Goal: Transaction & Acquisition: Purchase product/service

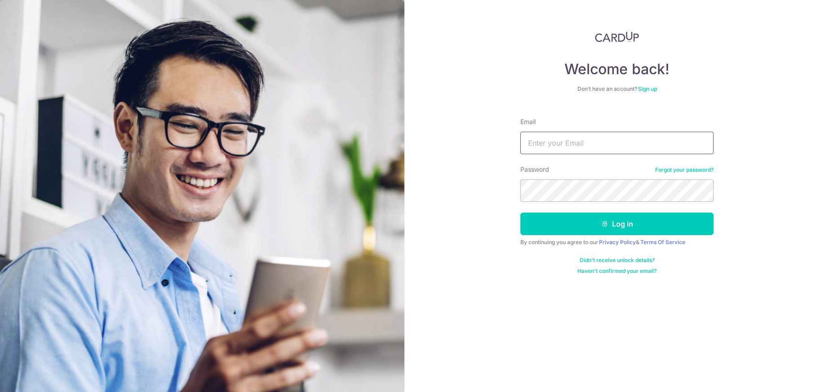
click at [582, 144] on input "Email" at bounding box center [616, 143] width 193 height 22
type input "jwventurecapital@gmail.com"
click at [520, 212] on button "Log in" at bounding box center [616, 223] width 193 height 22
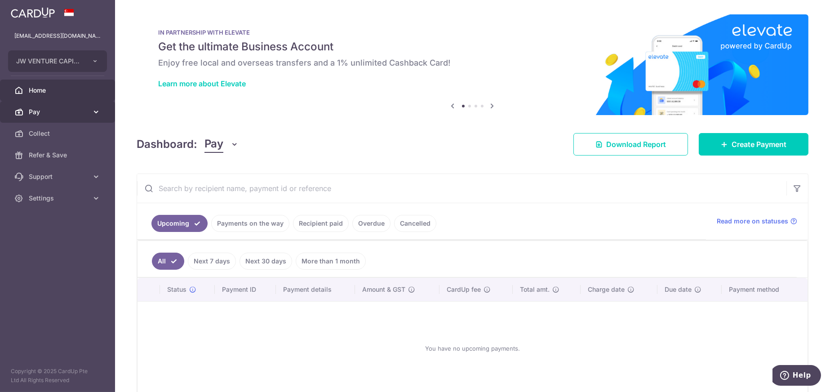
click at [37, 113] on span "Pay" at bounding box center [58, 111] width 59 height 9
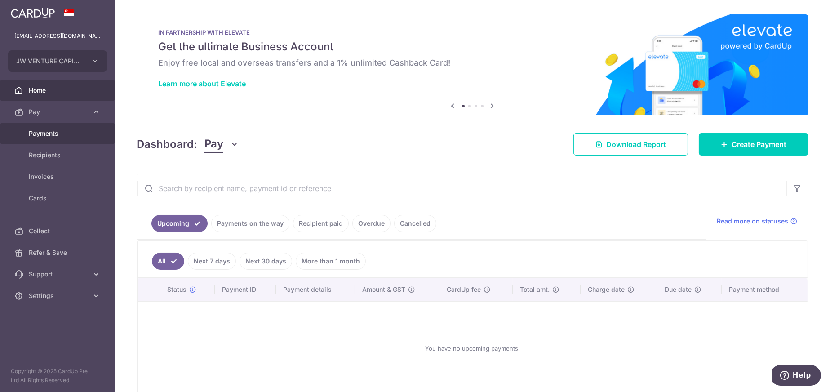
click at [56, 133] on span "Payments" at bounding box center [58, 133] width 59 height 9
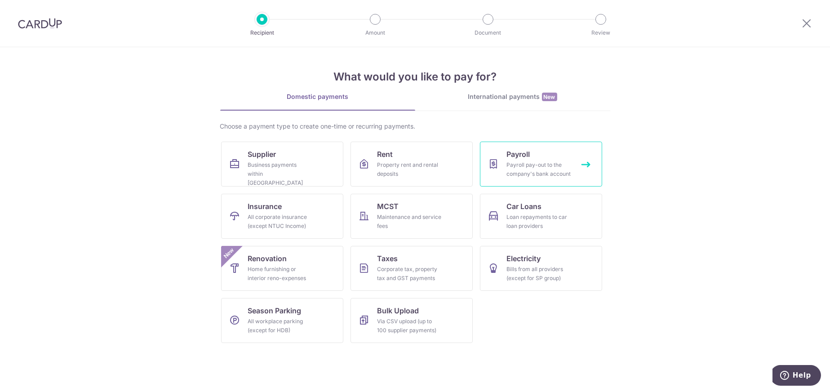
click at [532, 159] on link "Payroll Payroll pay-out to the company's bank account" at bounding box center [541, 164] width 122 height 45
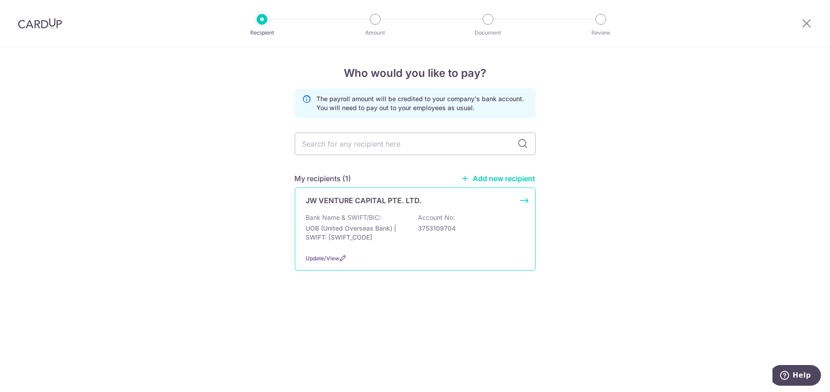
click at [356, 218] on p "Bank Name & SWIFT/BIC:" at bounding box center [343, 217] width 75 height 9
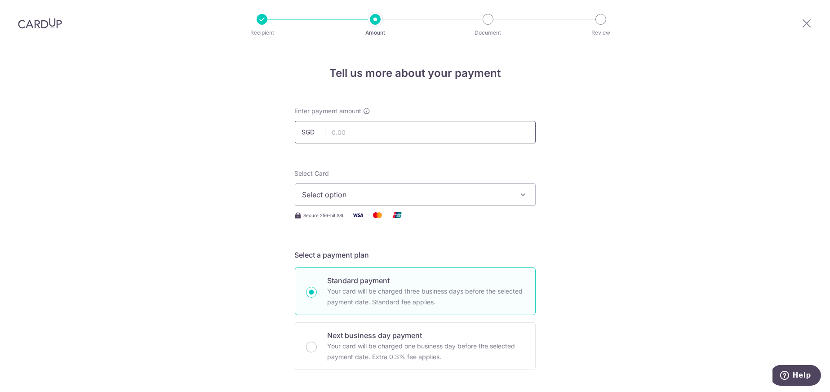
click at [374, 131] on input "text" at bounding box center [415, 132] width 241 height 22
type input "38,101.00"
click at [339, 192] on span "Select option" at bounding box center [406, 194] width 209 height 11
click at [332, 257] on span "**** 2096" at bounding box center [341, 258] width 35 height 11
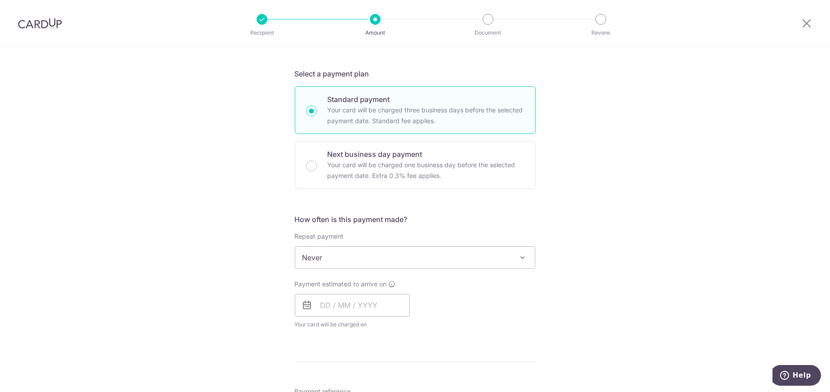
scroll to position [225, 0]
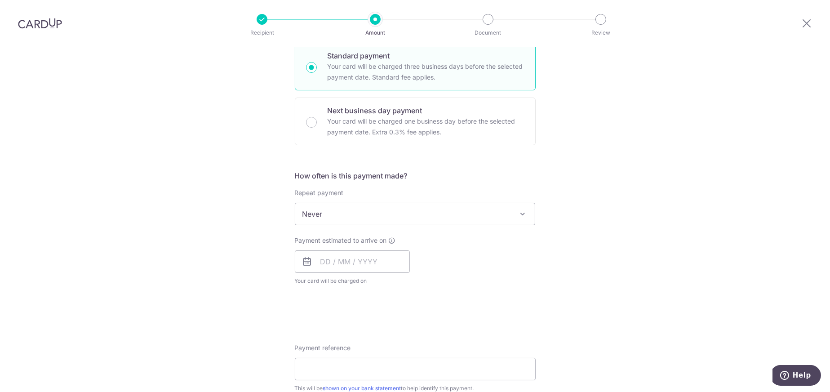
click at [358, 210] on span "Never" at bounding box center [415, 214] width 240 height 22
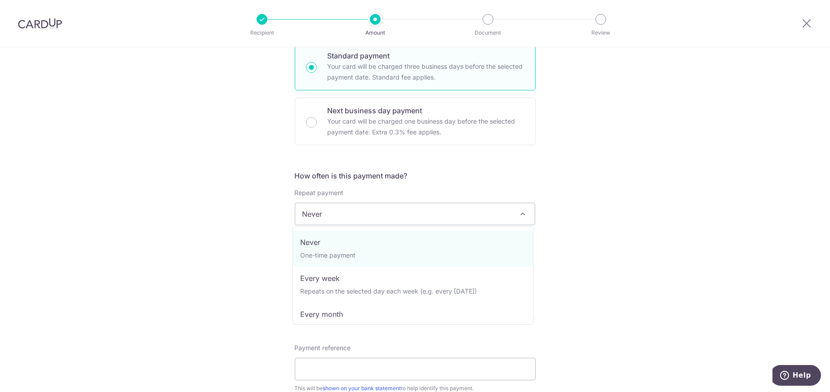
click at [354, 212] on span "Never" at bounding box center [415, 214] width 240 height 22
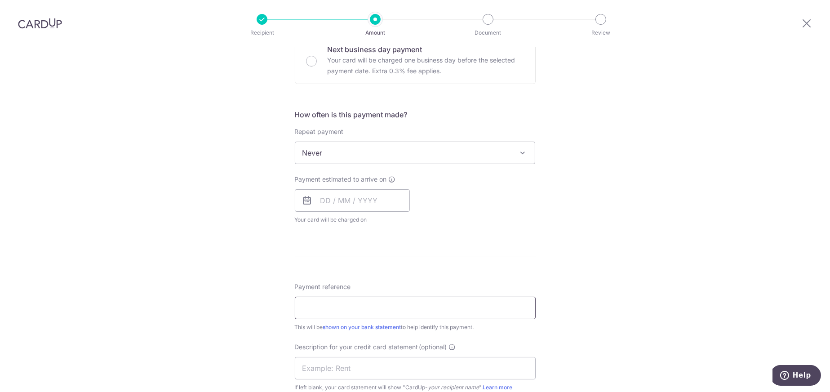
scroll to position [359, 0]
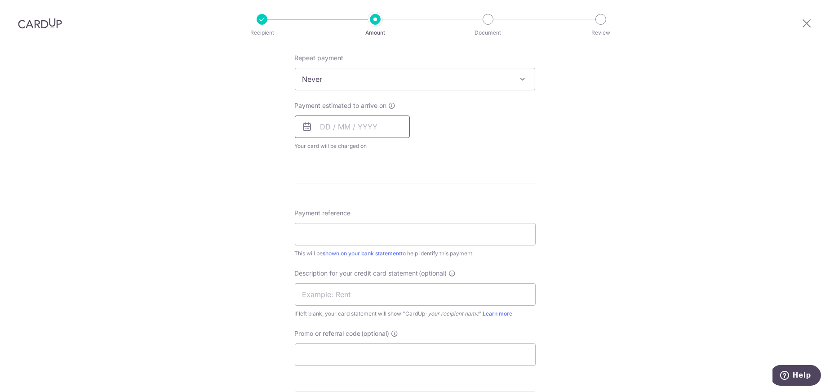
click at [326, 123] on input "text" at bounding box center [352, 126] width 115 height 22
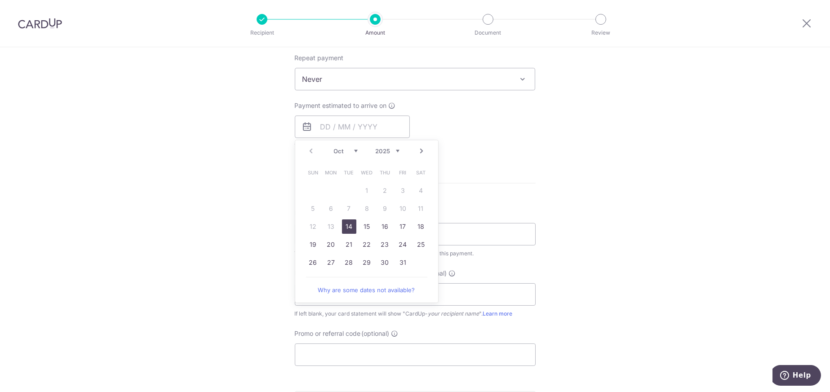
click at [344, 224] on link "14" at bounding box center [349, 226] width 14 height 14
type input "14/10/2025"
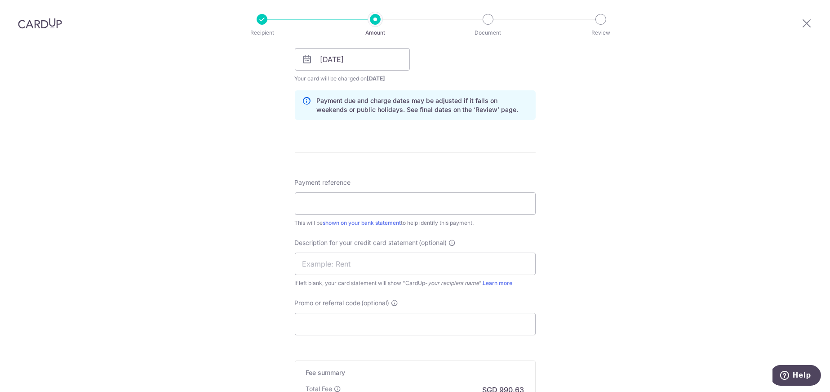
scroll to position [449, 0]
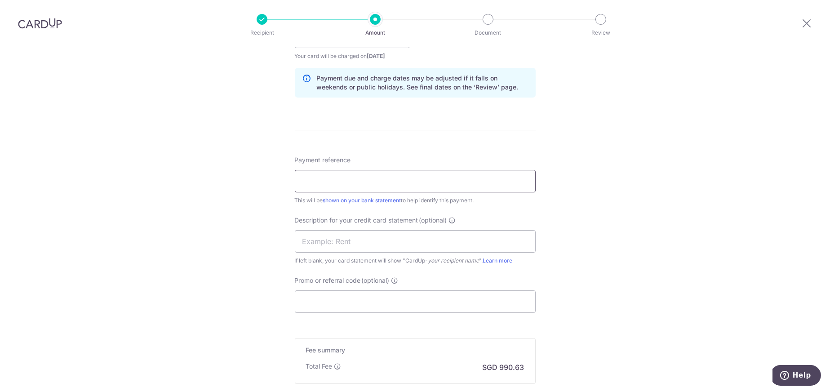
click at [320, 177] on input "Payment reference" at bounding box center [415, 181] width 241 height 22
type input "JW Payroll Sep 25"
click at [332, 238] on input "text" at bounding box center [415, 241] width 241 height 22
type input "JW Payroll Sep"
click at [347, 301] on input "Promo or referral code (optional)" at bounding box center [415, 301] width 241 height 22
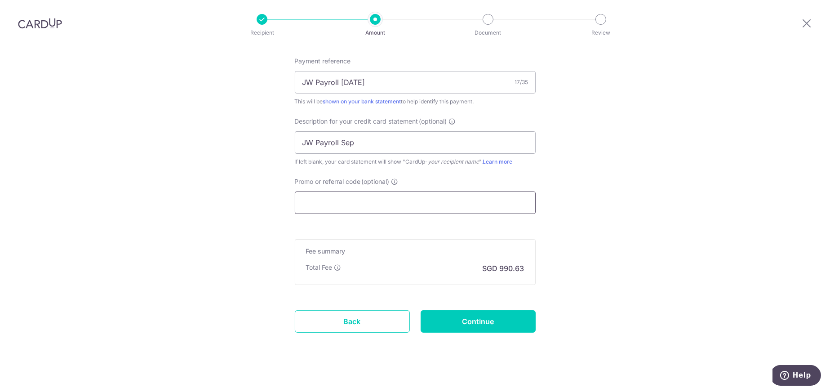
scroll to position [555, 0]
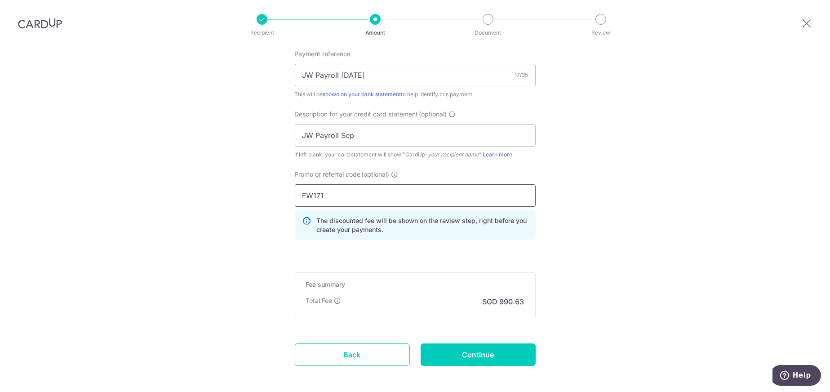
type input "FW171"
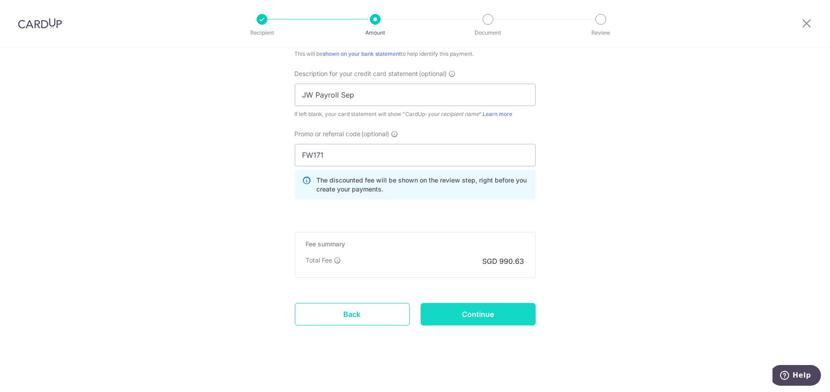
click at [472, 304] on input "Continue" at bounding box center [477, 314] width 115 height 22
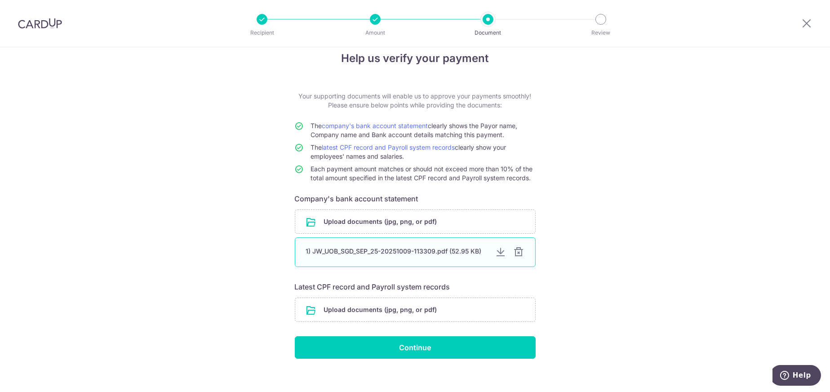
scroll to position [23, 0]
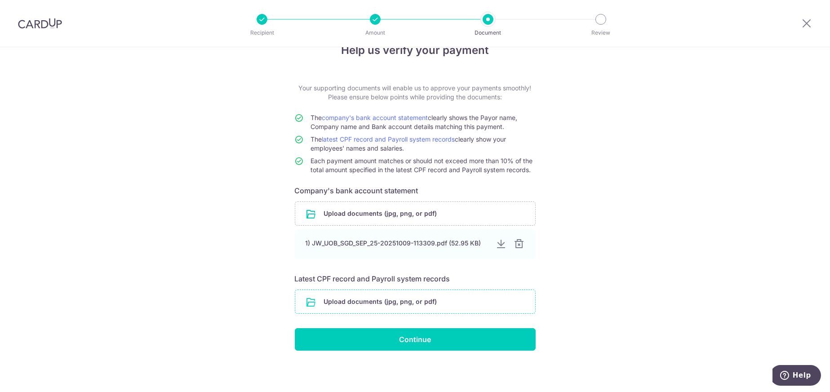
click at [411, 300] on input "file" at bounding box center [415, 301] width 240 height 23
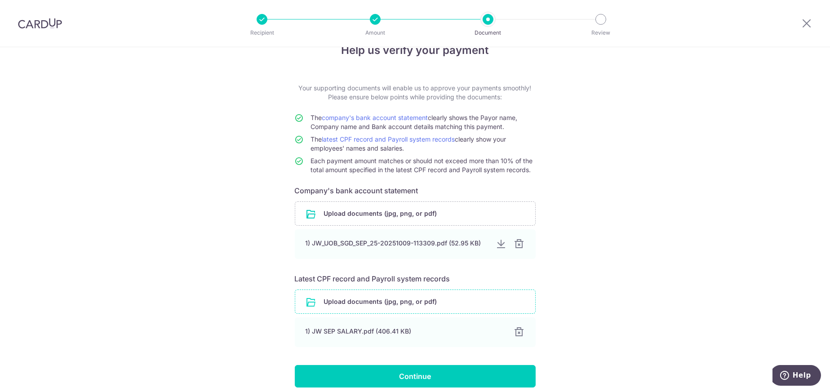
click at [378, 298] on input "file" at bounding box center [415, 301] width 240 height 23
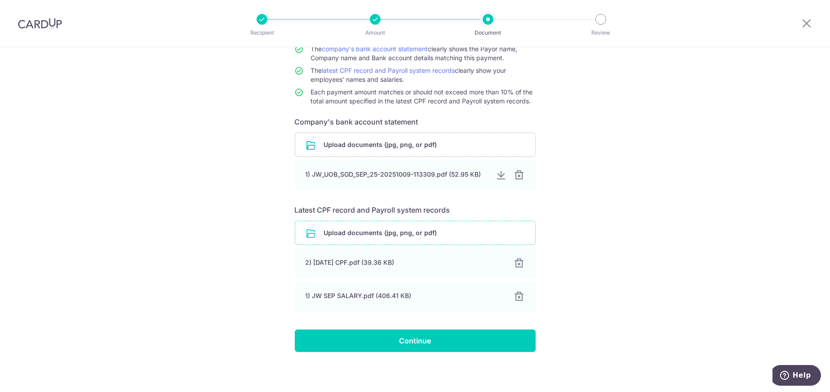
scroll to position [93, 0]
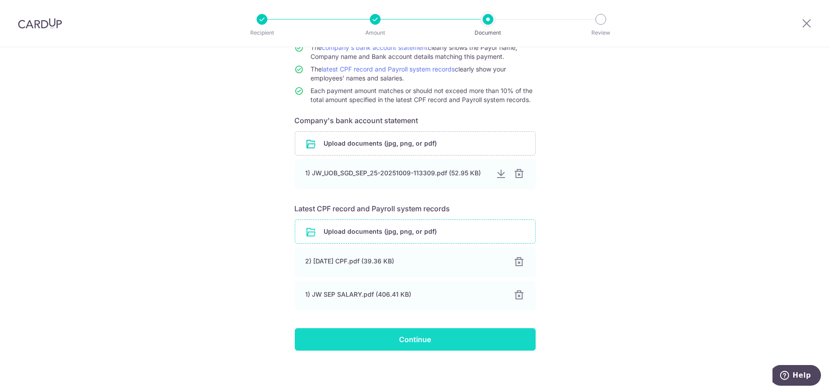
click at [429, 335] on input "Continue" at bounding box center [415, 339] width 241 height 22
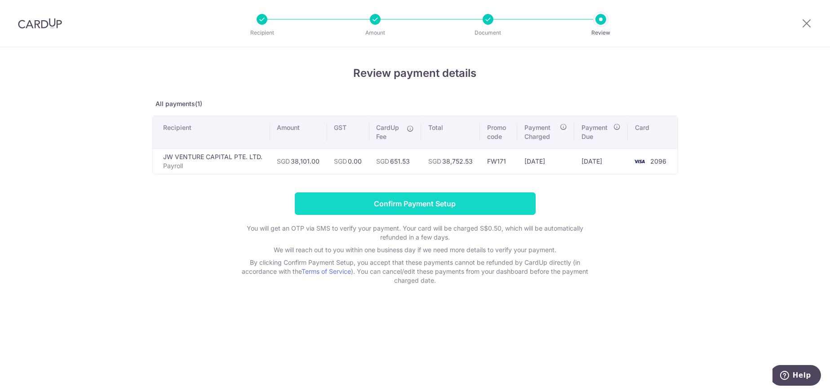
click at [461, 204] on input "Confirm Payment Setup" at bounding box center [415, 203] width 241 height 22
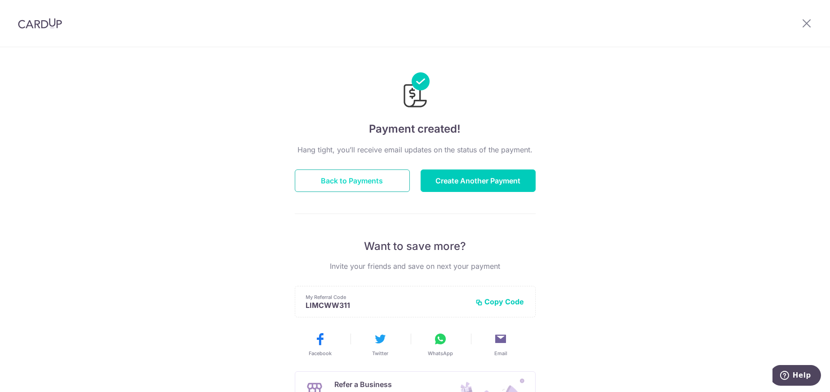
click at [361, 185] on button "Back to Payments" at bounding box center [352, 180] width 115 height 22
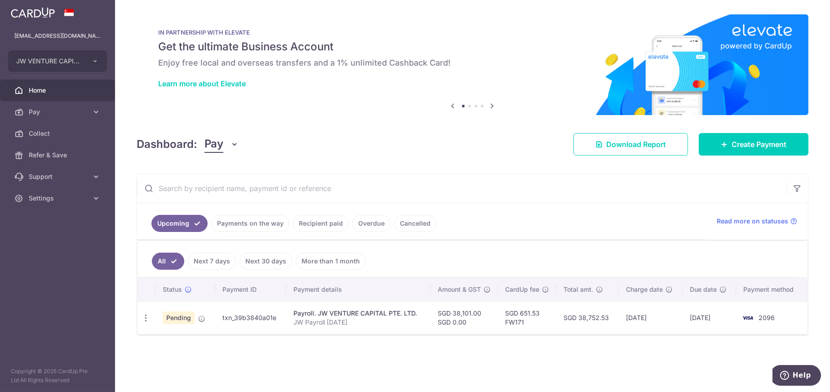
click at [373, 223] on link "Overdue" at bounding box center [371, 223] width 38 height 17
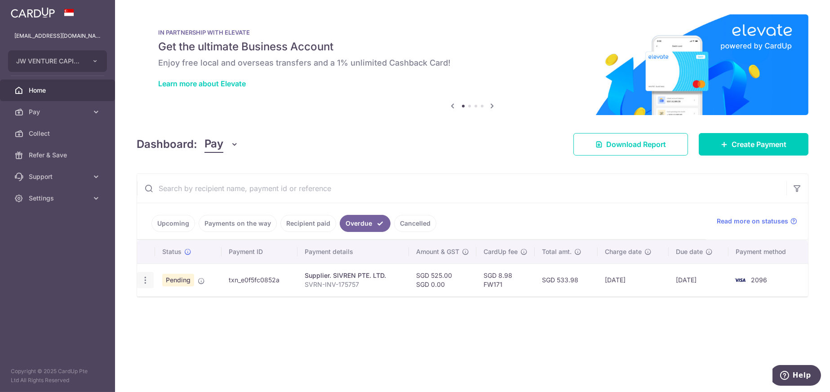
click at [144, 279] on icon "button" at bounding box center [145, 279] width 9 height 9
click at [285, 369] on div "× Pause Schedule Pause all future payments in this series Pause just this one p…" at bounding box center [472, 196] width 715 height 392
click at [180, 226] on link "Upcoming" at bounding box center [173, 223] width 44 height 17
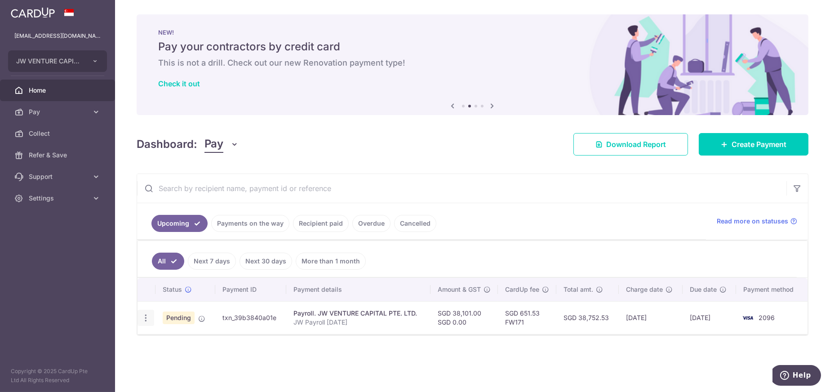
click at [143, 317] on icon "button" at bounding box center [145, 317] width 9 height 9
click at [340, 313] on div "Payroll. JW VENTURE CAPITAL PTE. LTD." at bounding box center [358, 313] width 130 height 9
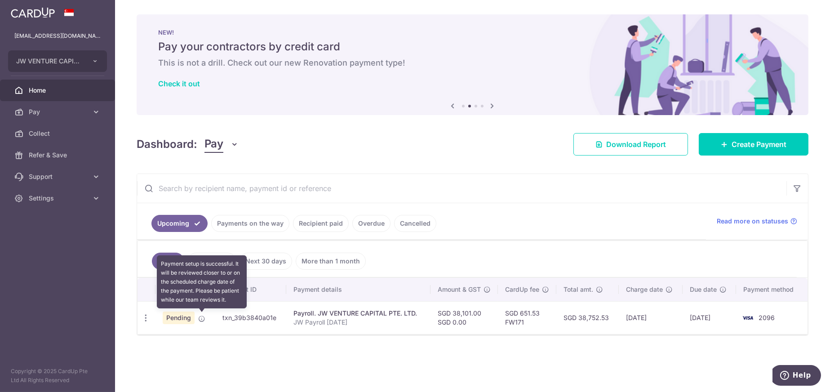
click at [201, 319] on icon at bounding box center [201, 318] width 7 height 7
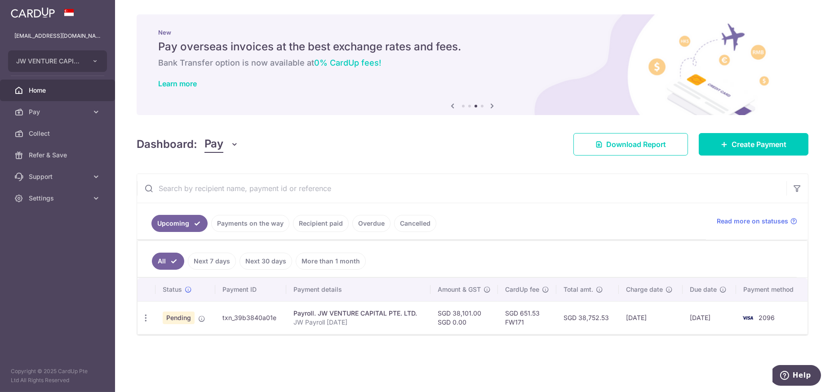
click at [430, 362] on div "× Pause Schedule Pause all future payments in this series Pause just this one p…" at bounding box center [472, 196] width 715 height 392
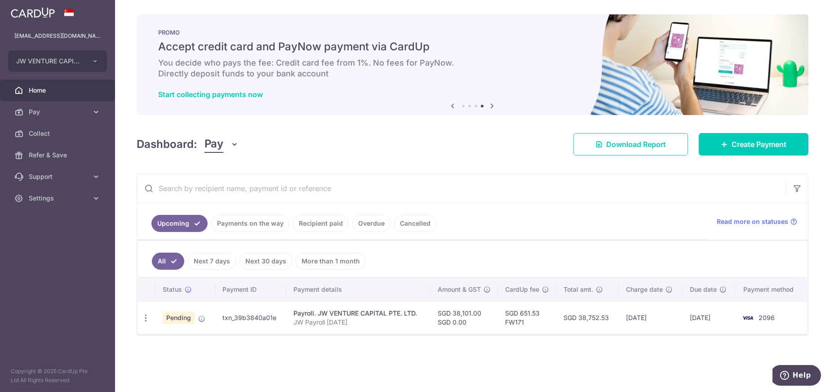
click at [175, 315] on span "Pending" at bounding box center [179, 317] width 32 height 13
click at [144, 316] on icon "button" at bounding box center [145, 317] width 9 height 9
click at [173, 363] on span "Cancel payment" at bounding box center [194, 364] width 60 height 11
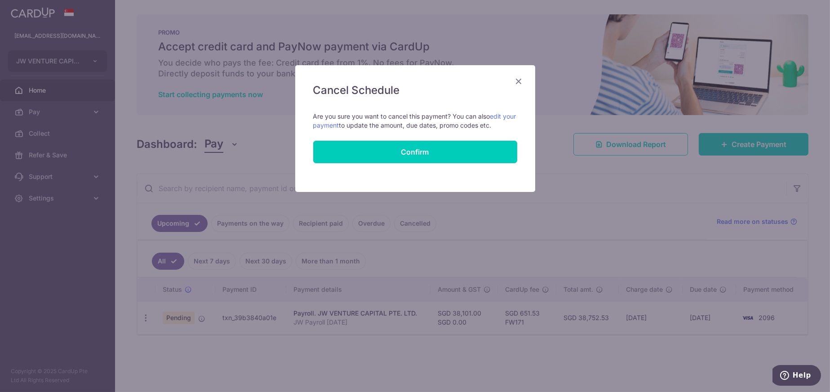
click at [394, 167] on div "Cancel Schedule Cancel all future payments in this series Cancel just this one …" at bounding box center [415, 128] width 240 height 127
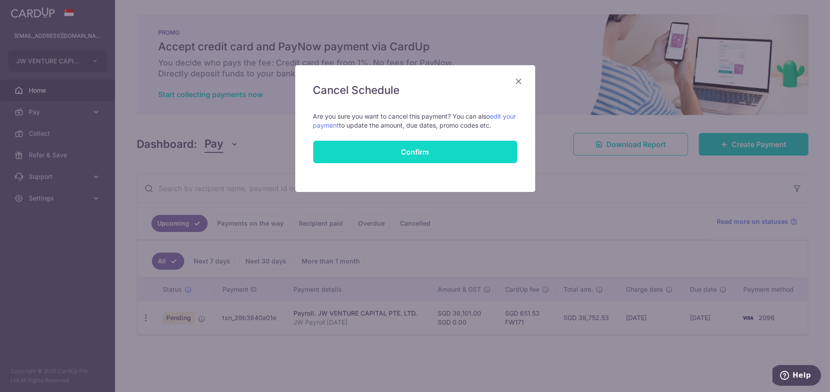
click at [399, 156] on button "Confirm" at bounding box center [415, 152] width 204 height 22
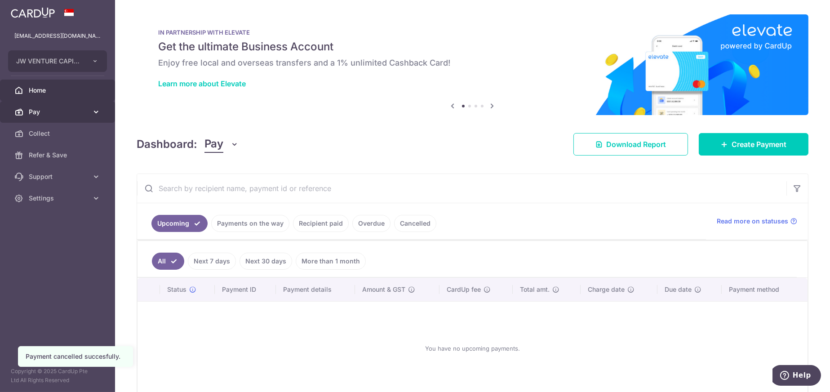
click at [35, 109] on span "Pay" at bounding box center [58, 111] width 59 height 9
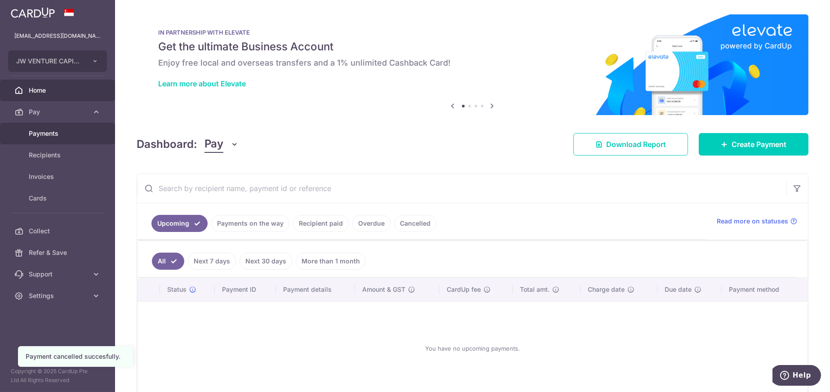
click at [45, 136] on span "Payments" at bounding box center [58, 133] width 59 height 9
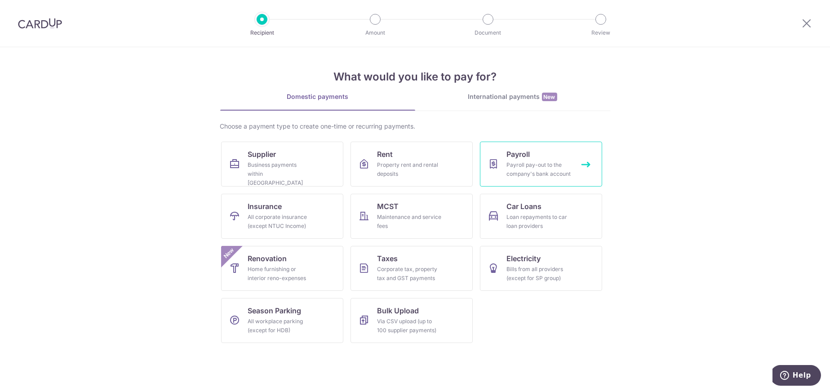
click at [515, 157] on span "Payroll" at bounding box center [518, 154] width 23 height 11
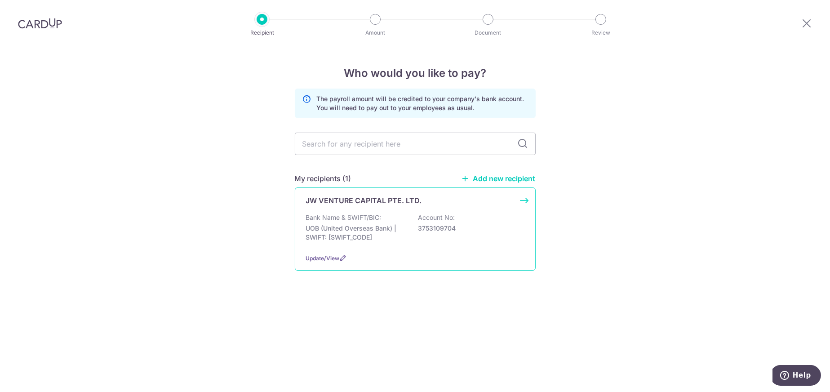
click at [364, 202] on p "JW VENTURE CAPITAL PTE. LTD." at bounding box center [364, 200] width 116 height 11
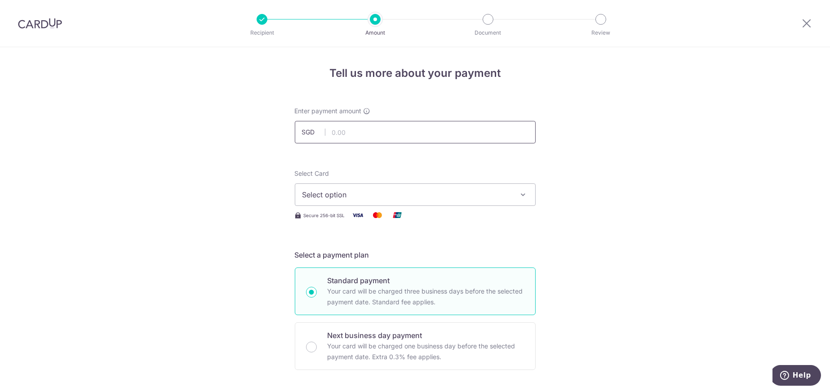
click at [346, 133] on input "text" at bounding box center [415, 132] width 241 height 22
type input "38,101.00"
click at [358, 194] on span "Select option" at bounding box center [406, 194] width 209 height 11
click at [334, 259] on span "**** 2096" at bounding box center [341, 258] width 35 height 11
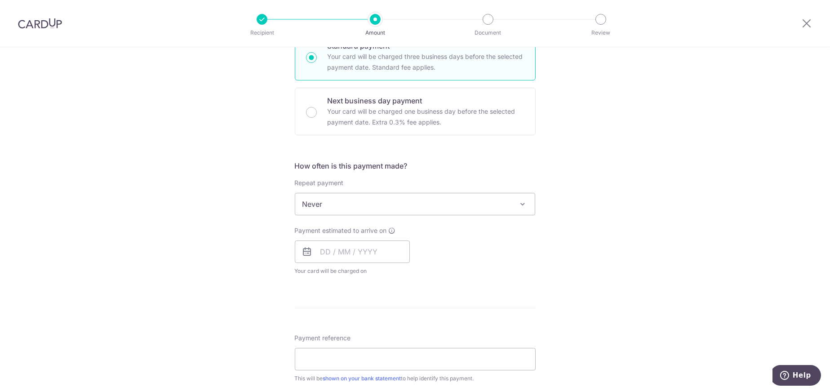
scroll to position [314, 0]
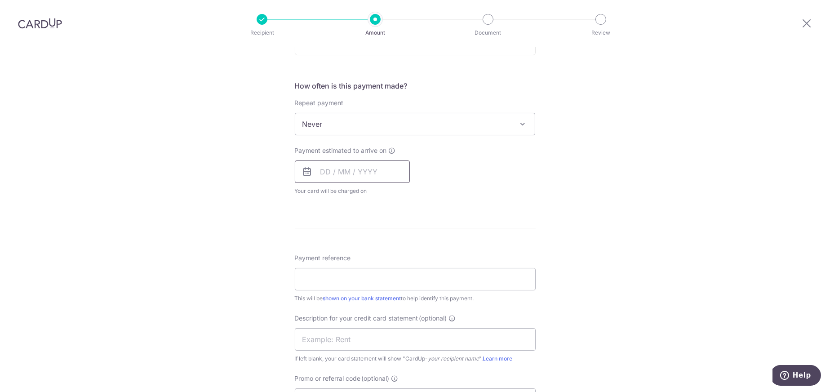
click at [376, 175] on input "text" at bounding box center [352, 171] width 115 height 22
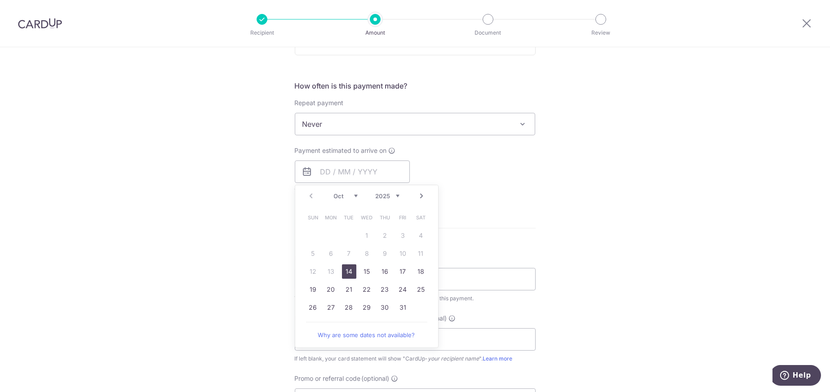
click at [352, 271] on link "14" at bounding box center [349, 271] width 14 height 14
type input "14/10/2025"
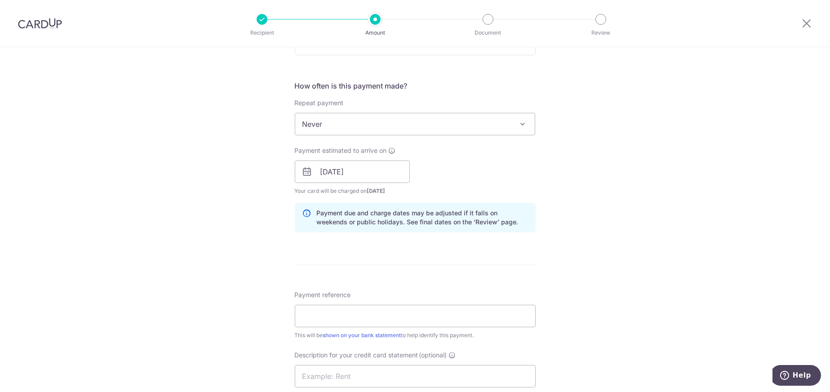
scroll to position [359, 0]
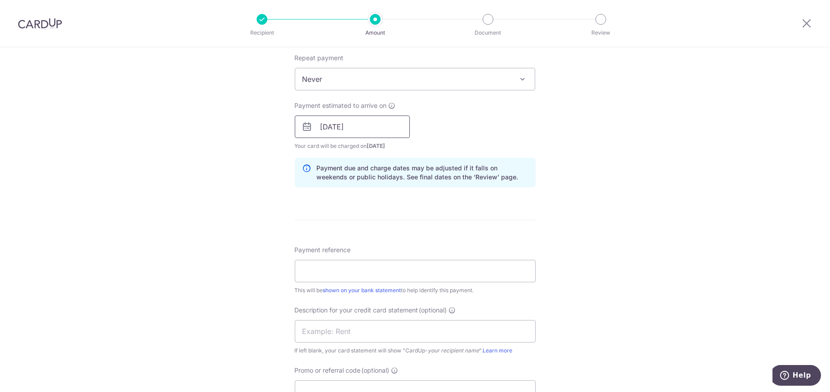
click at [360, 128] on input "14/10/2025" at bounding box center [352, 126] width 115 height 22
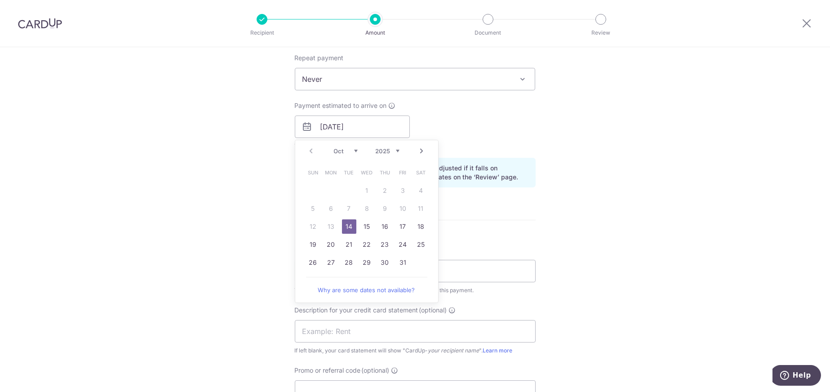
click at [345, 225] on link "14" at bounding box center [349, 226] width 14 height 14
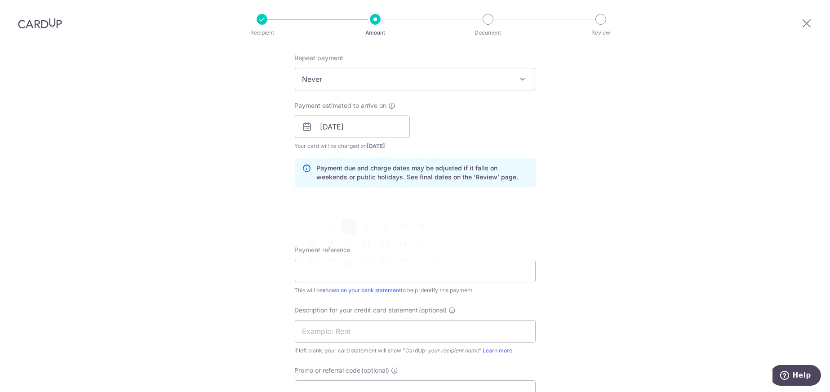
click at [496, 212] on form "Enter payment amount SGD 38,101.00 38101.00 Select Card **** 2096 Add credit ca…" at bounding box center [415, 146] width 241 height 799
click at [362, 269] on input "Payment reference" at bounding box center [415, 271] width 241 height 22
type input "JW Payroll Sep 25"
click at [353, 322] on input "text" at bounding box center [415, 331] width 241 height 22
type input "JW Payroll Sep"
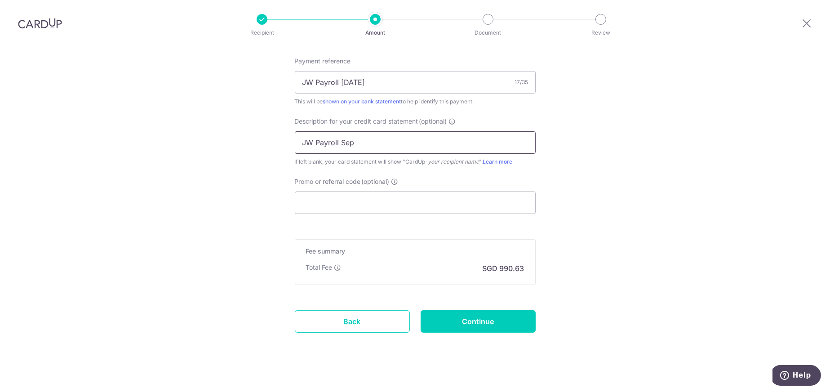
scroll to position [555, 0]
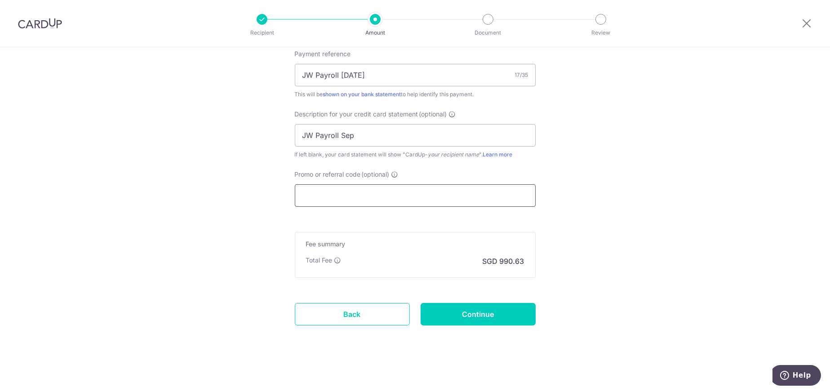
click at [340, 187] on input "Promo or referral code (optional)" at bounding box center [415, 195] width 241 height 22
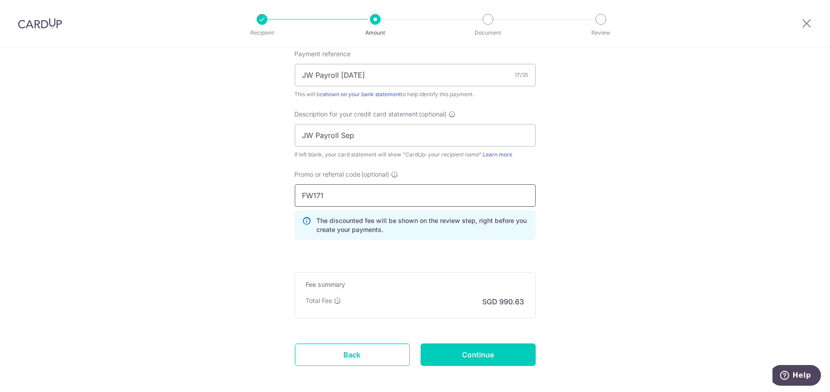
type input "FW171"
click at [486, 361] on input "Continue" at bounding box center [477, 354] width 115 height 22
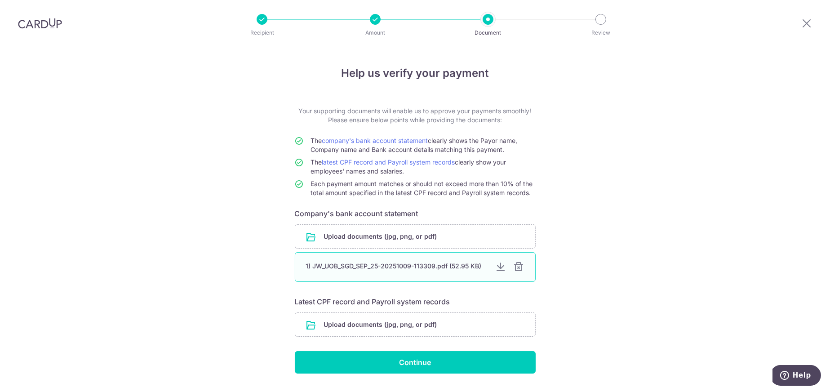
scroll to position [23, 0]
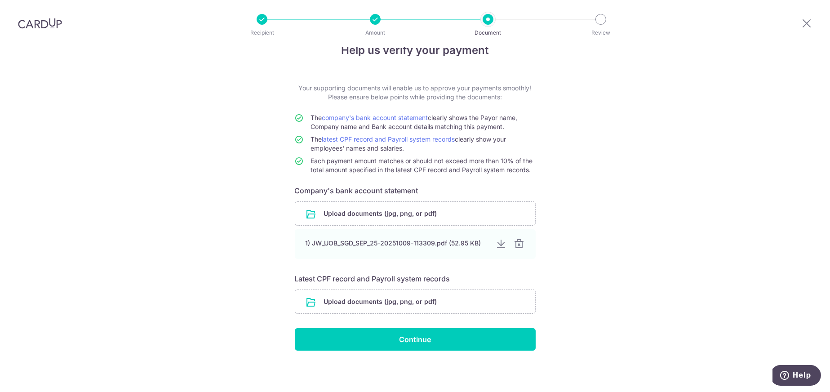
click at [382, 288] on form "Your supporting documents will enable us to approve your payments smoothly! Ple…" at bounding box center [415, 217] width 241 height 267
click at [380, 296] on input "file" at bounding box center [415, 301] width 240 height 23
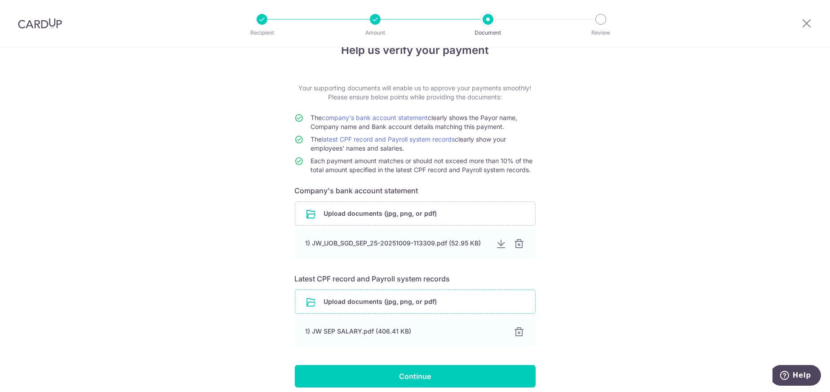
click at [410, 302] on input "file" at bounding box center [415, 301] width 240 height 23
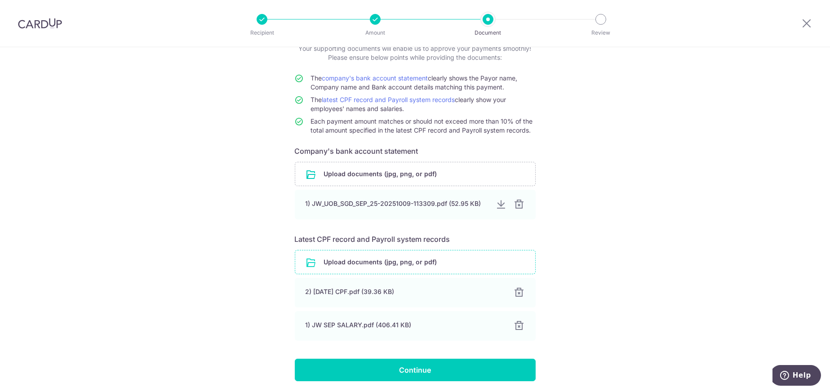
scroll to position [93, 0]
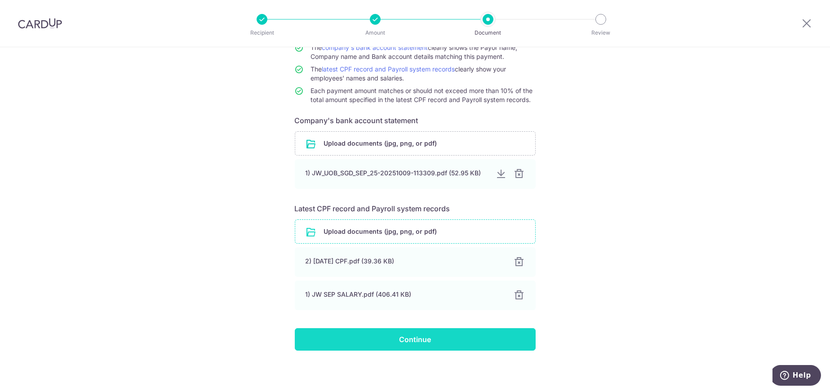
click at [412, 339] on input "Continue" at bounding box center [415, 339] width 241 height 22
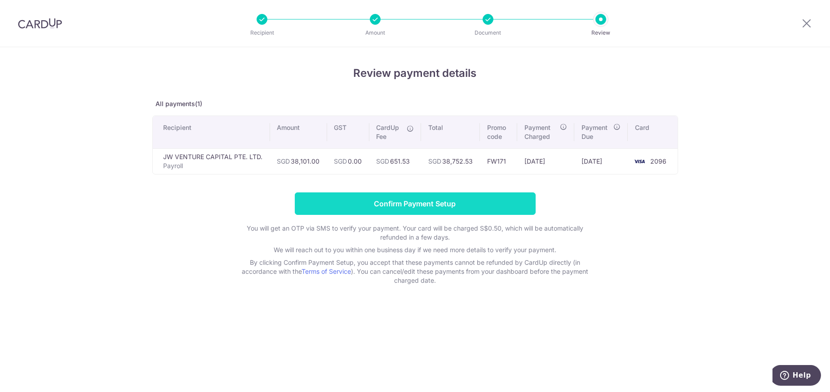
click at [420, 203] on input "Confirm Payment Setup" at bounding box center [415, 203] width 241 height 22
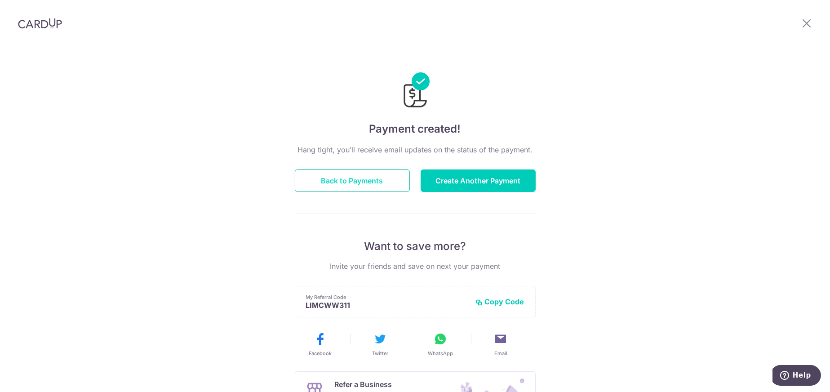
click at [379, 181] on button "Back to Payments" at bounding box center [352, 180] width 115 height 22
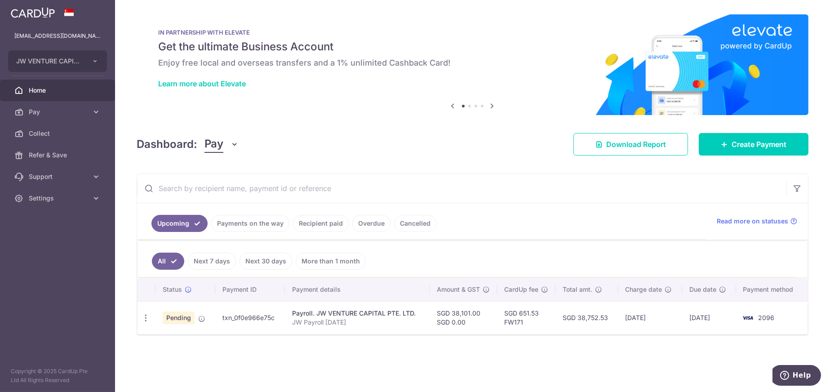
click at [370, 226] on link "Overdue" at bounding box center [371, 223] width 38 height 17
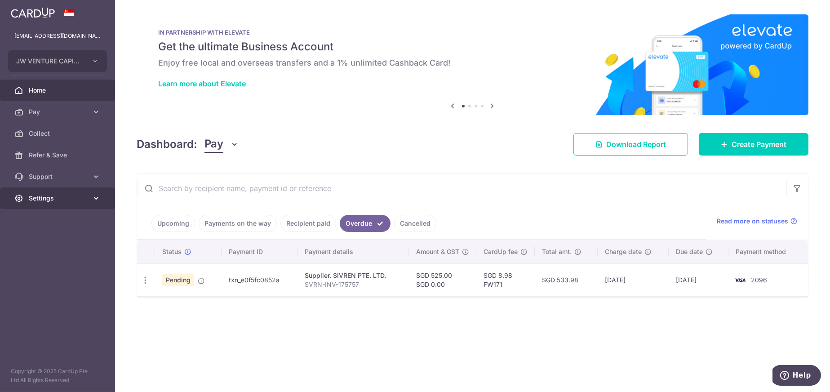
click at [94, 199] on icon at bounding box center [96, 198] width 9 height 9
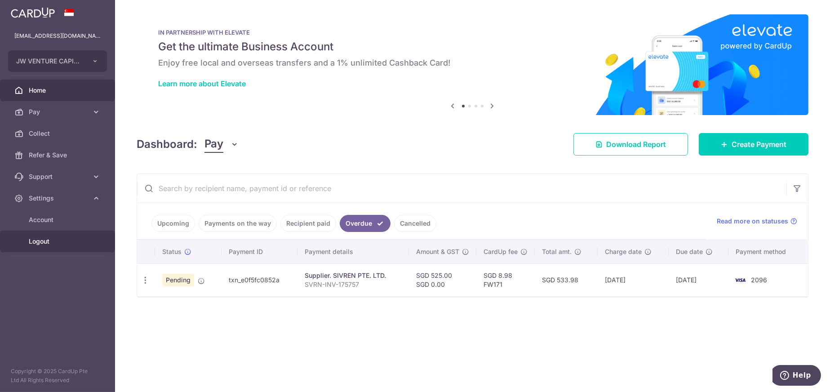
click at [44, 238] on span "Logout" at bounding box center [58, 241] width 59 height 9
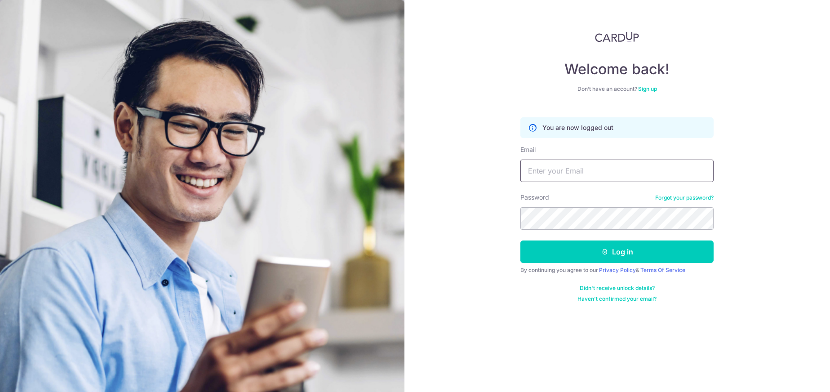
click at [538, 176] on input "Email" at bounding box center [616, 170] width 193 height 22
type input "[EMAIL_ADDRESS][DOMAIN_NAME]"
click at [520, 240] on button "Log in" at bounding box center [616, 251] width 193 height 22
